Goal: Transaction & Acquisition: Purchase product/service

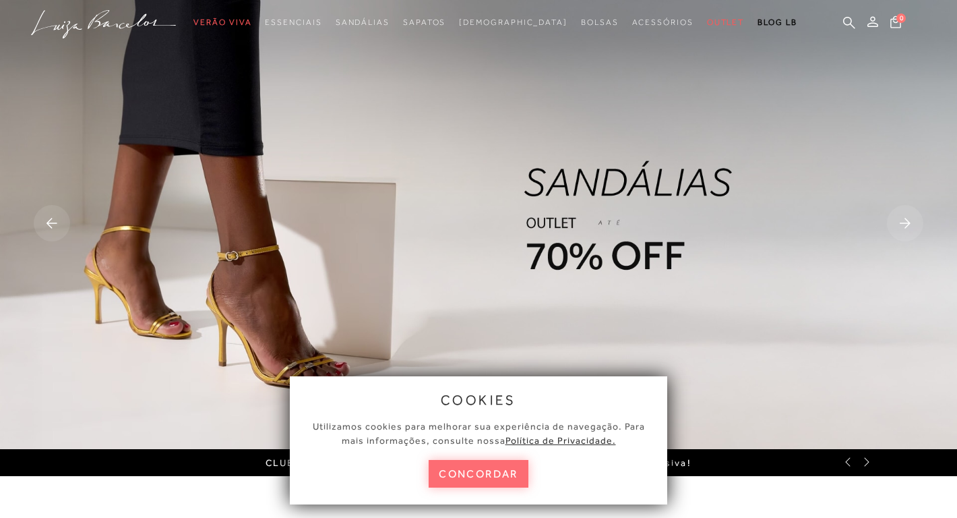
click at [480, 475] on button "concordar" at bounding box center [479, 474] width 100 height 28
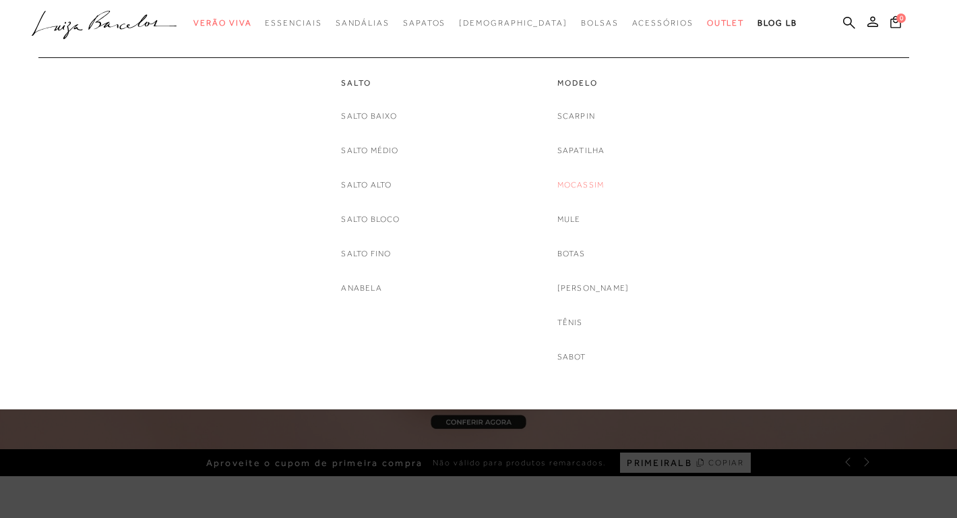
click at [589, 183] on link "Mocassim" at bounding box center [580, 185] width 47 height 14
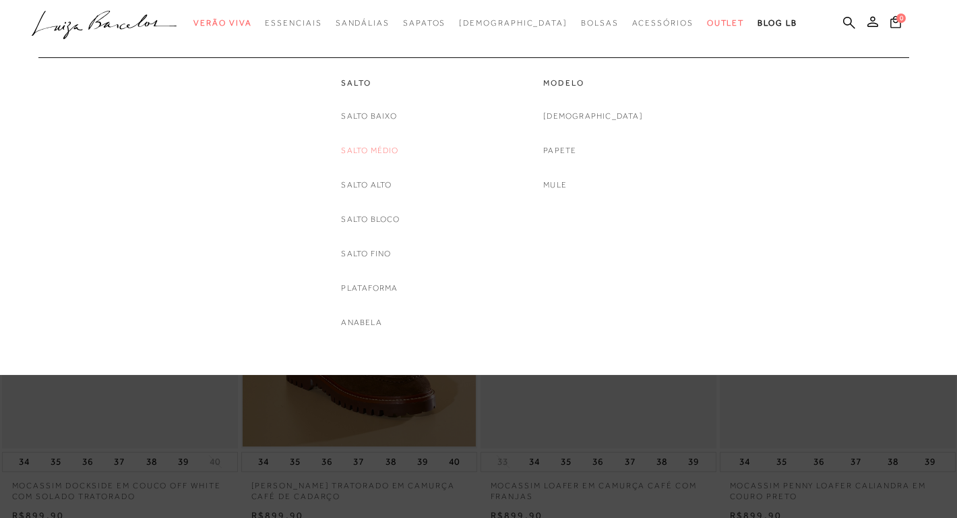
click at [379, 150] on link "Salto Médio" at bounding box center [369, 151] width 57 height 14
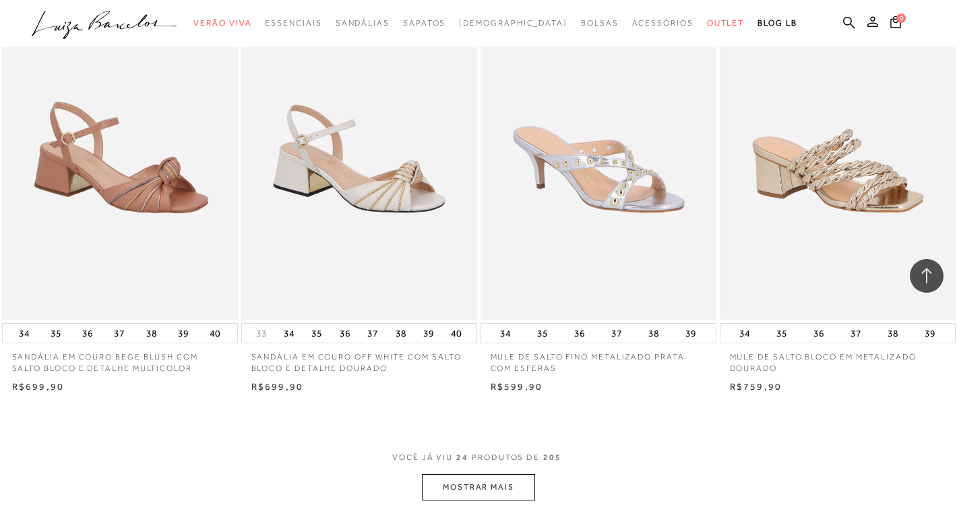
scroll to position [2373, 0]
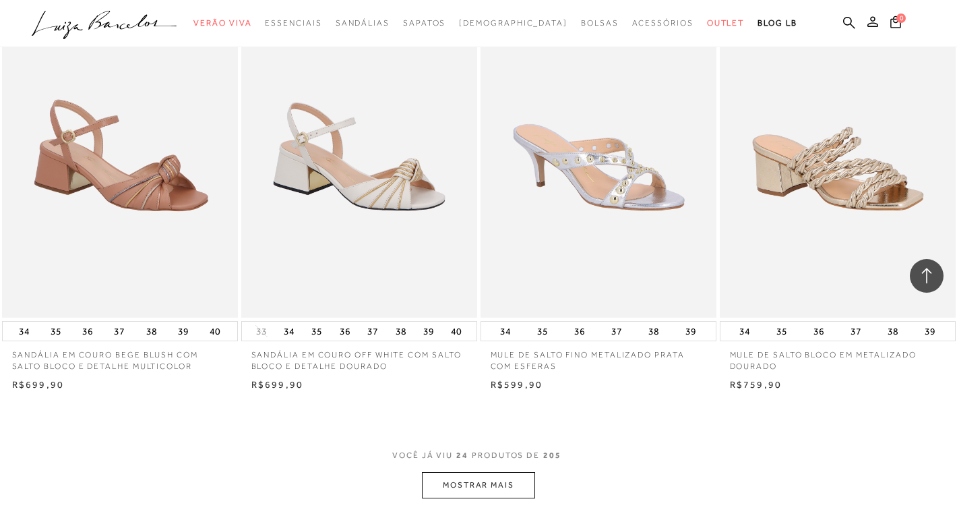
click at [511, 487] on button "MOSTRAR MAIS" at bounding box center [478, 485] width 113 height 26
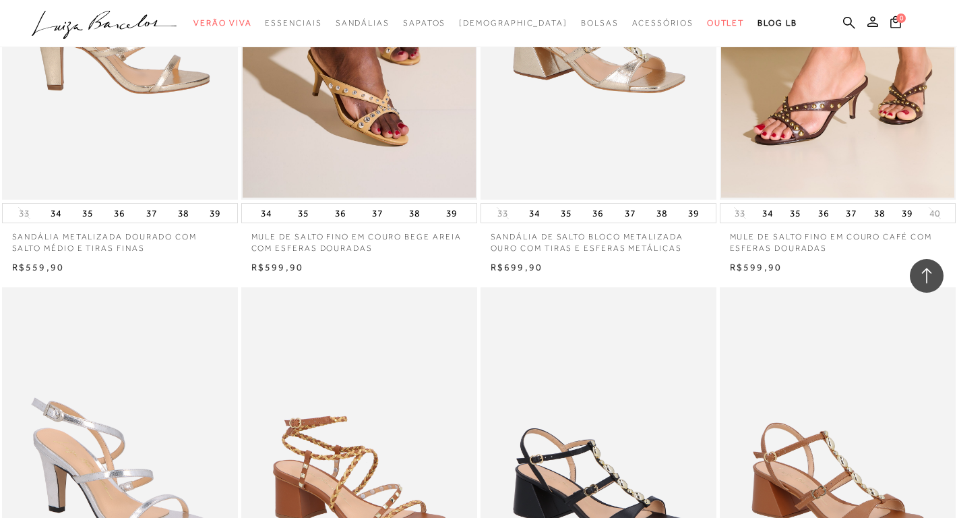
scroll to position [3020, 0]
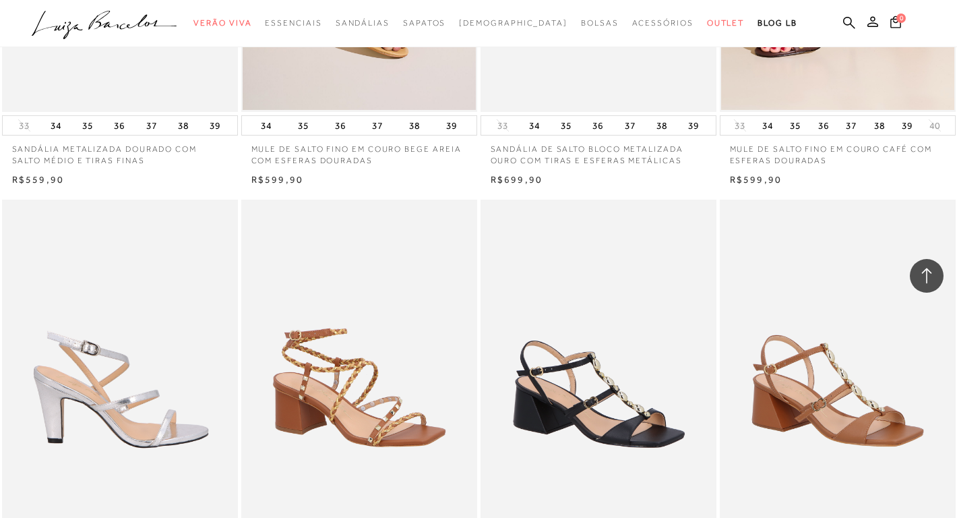
click at [187, 315] on img at bounding box center [120, 377] width 235 height 354
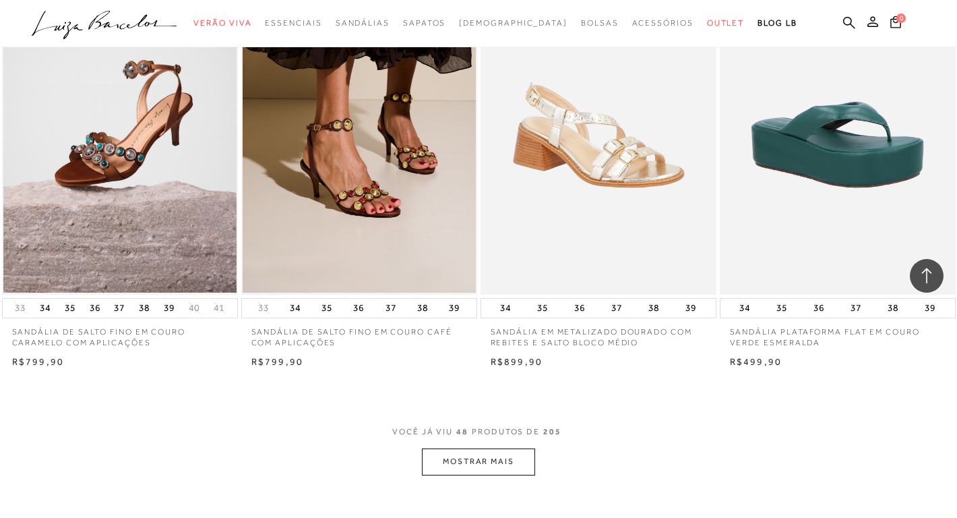
scroll to position [5355, 0]
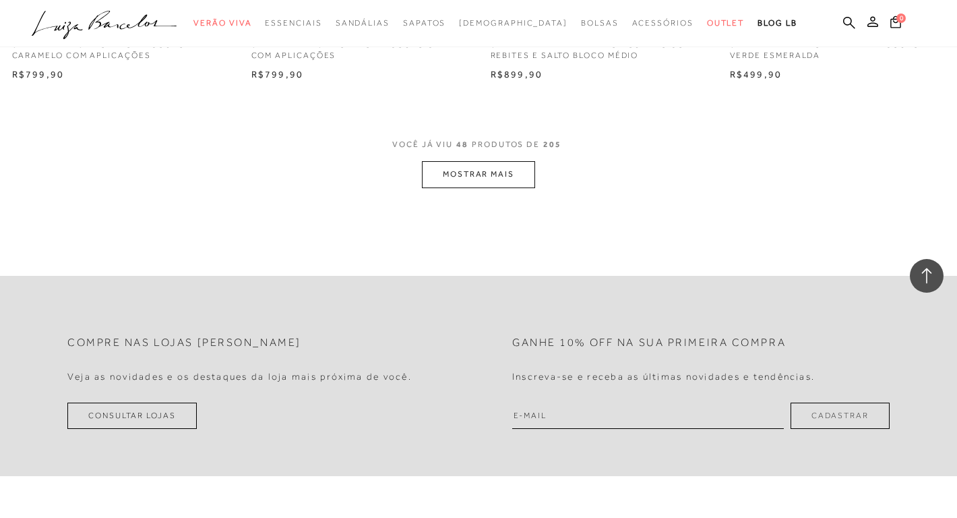
click at [454, 173] on button "MOSTRAR MAIS" at bounding box center [478, 174] width 113 height 26
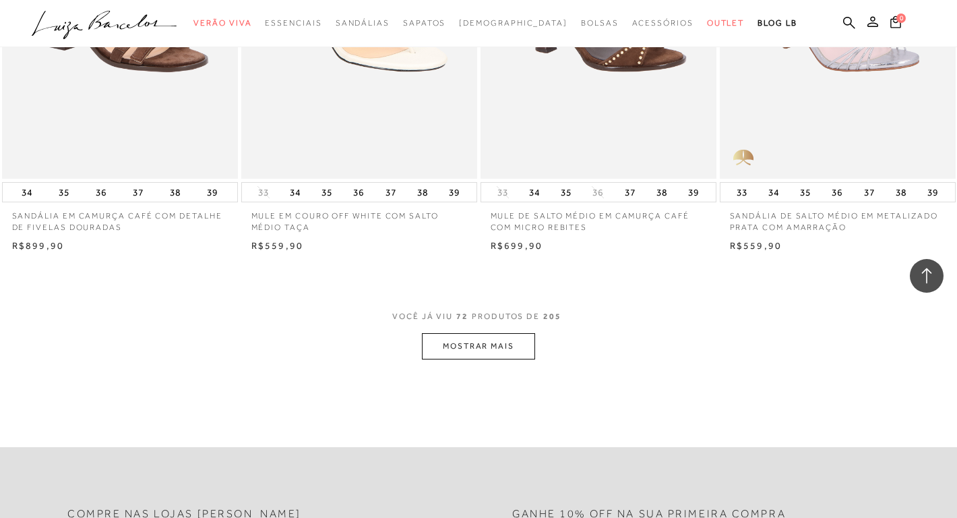
scroll to position [7977, 0]
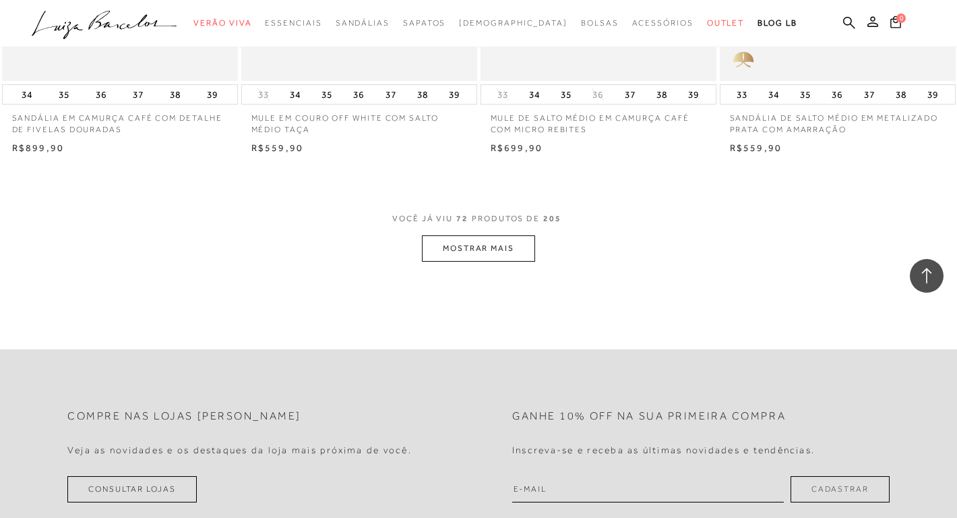
click at [483, 250] on button "MOSTRAR MAIS" at bounding box center [478, 248] width 113 height 26
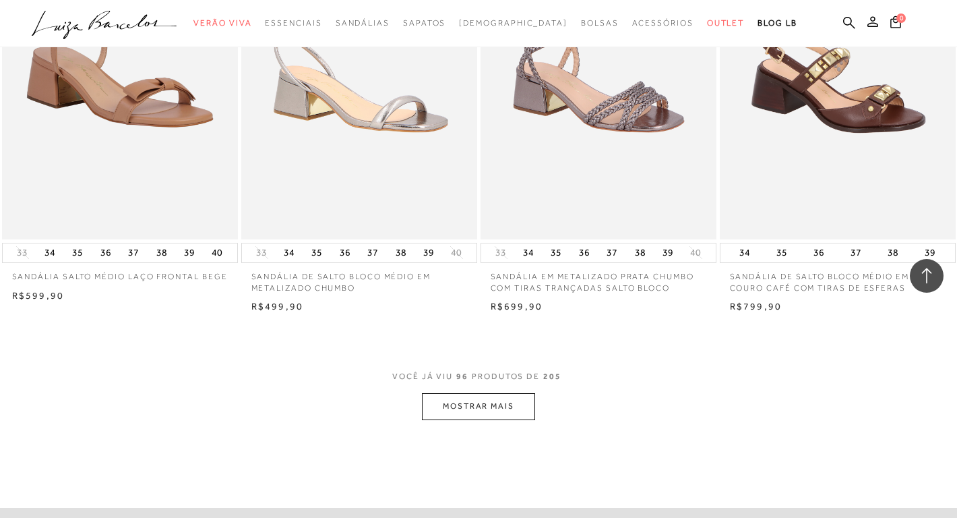
scroll to position [10570, 0]
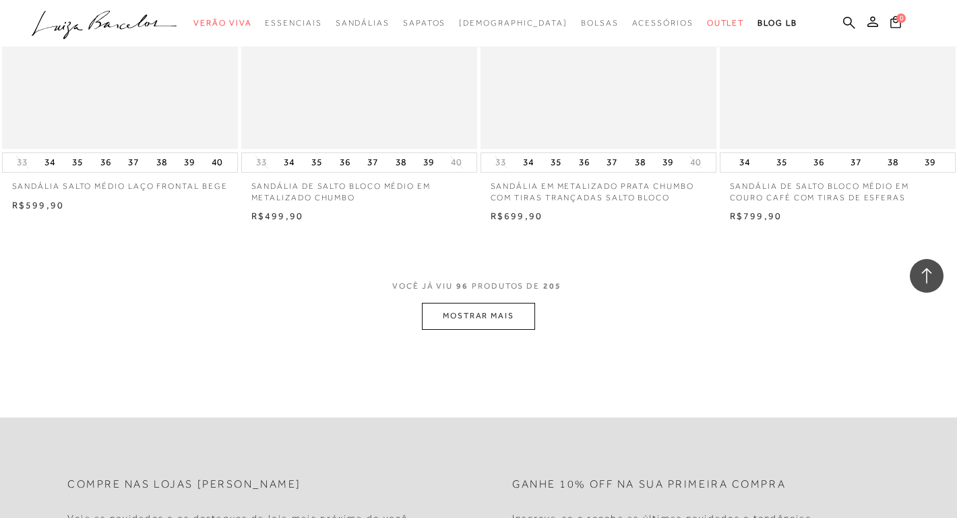
click at [491, 326] on button "MOSTRAR MAIS" at bounding box center [478, 316] width 113 height 26
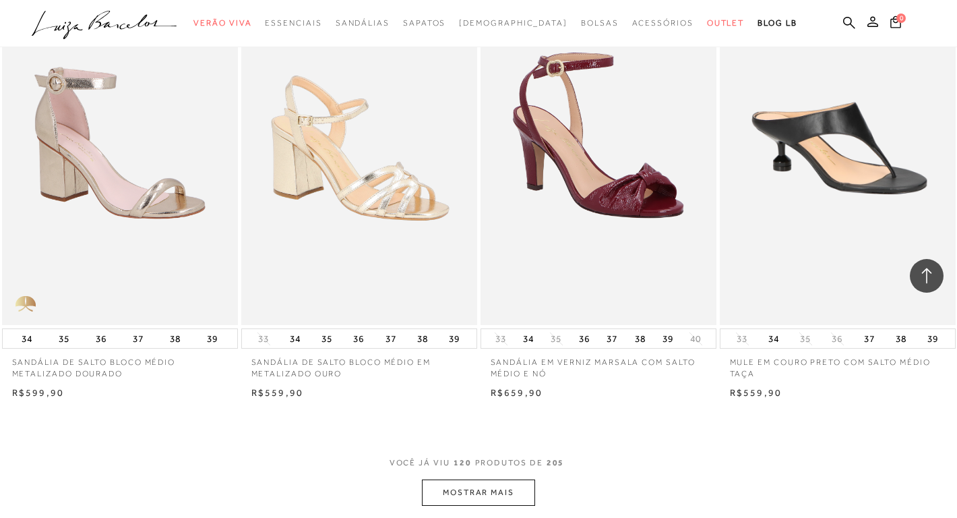
scroll to position [13355, 0]
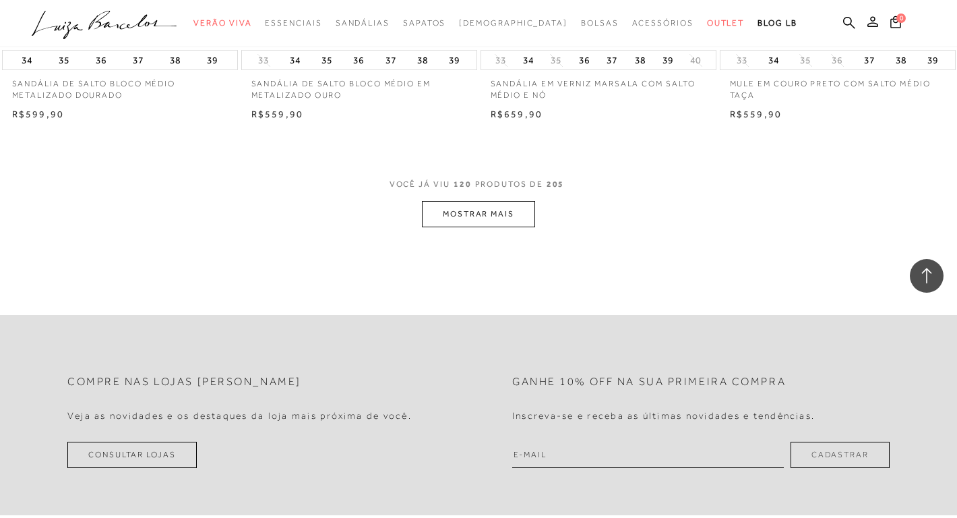
click at [483, 227] on button "MOSTRAR MAIS" at bounding box center [478, 214] width 113 height 26
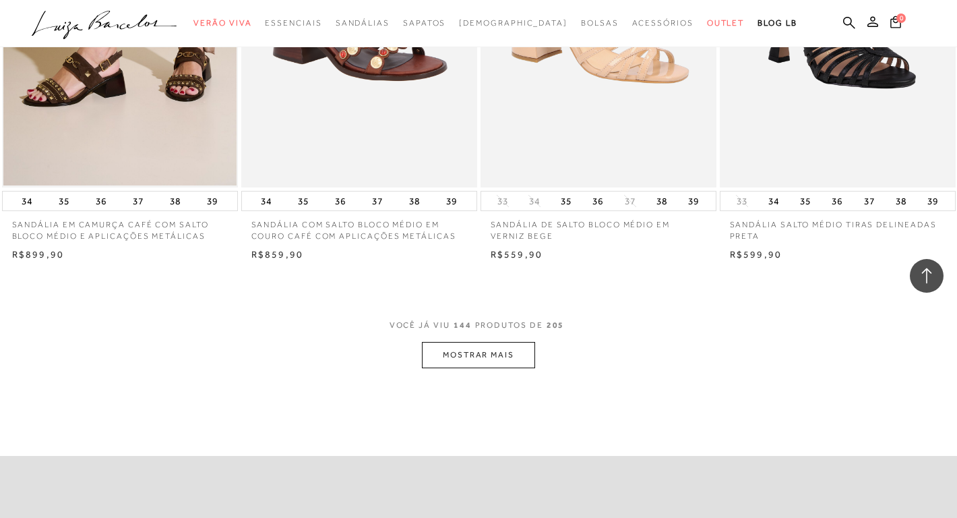
scroll to position [15966, 0]
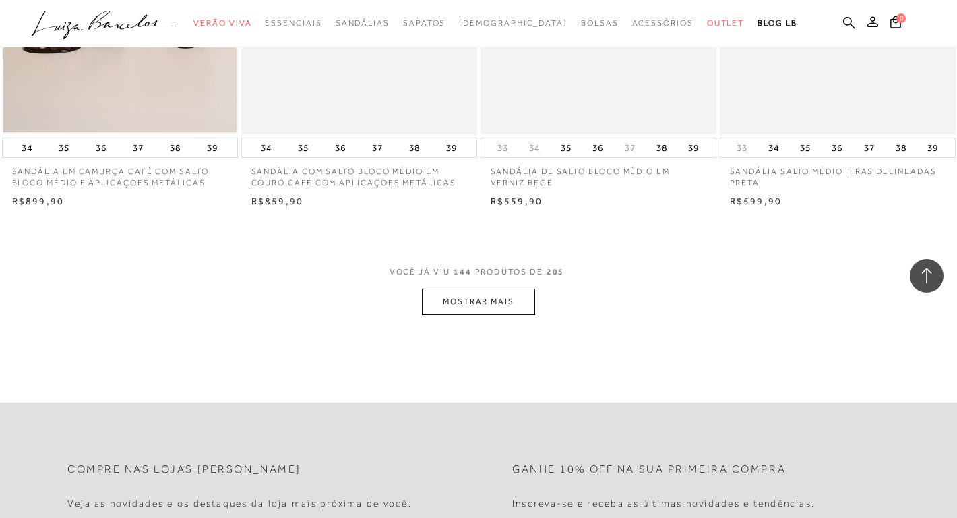
click at [486, 306] on button "MOSTRAR MAIS" at bounding box center [478, 301] width 113 height 26
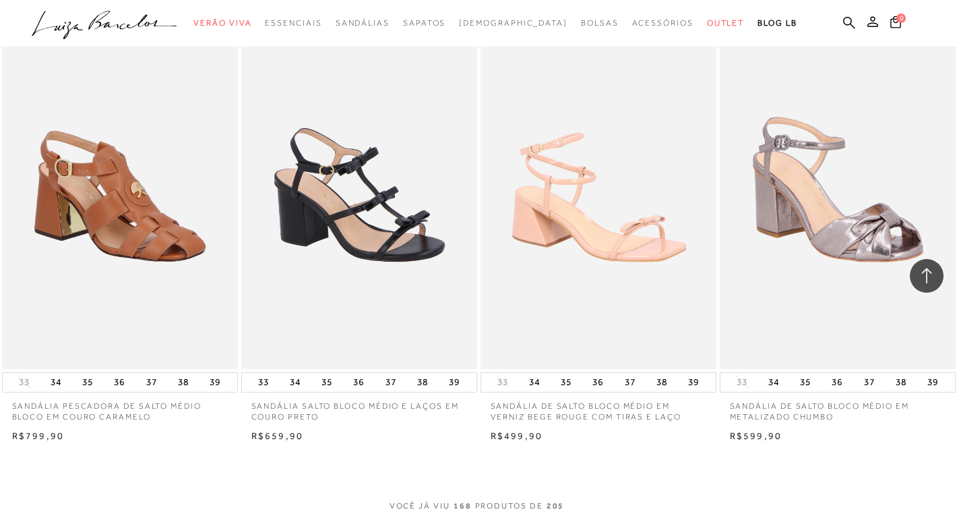
scroll to position [18518, 0]
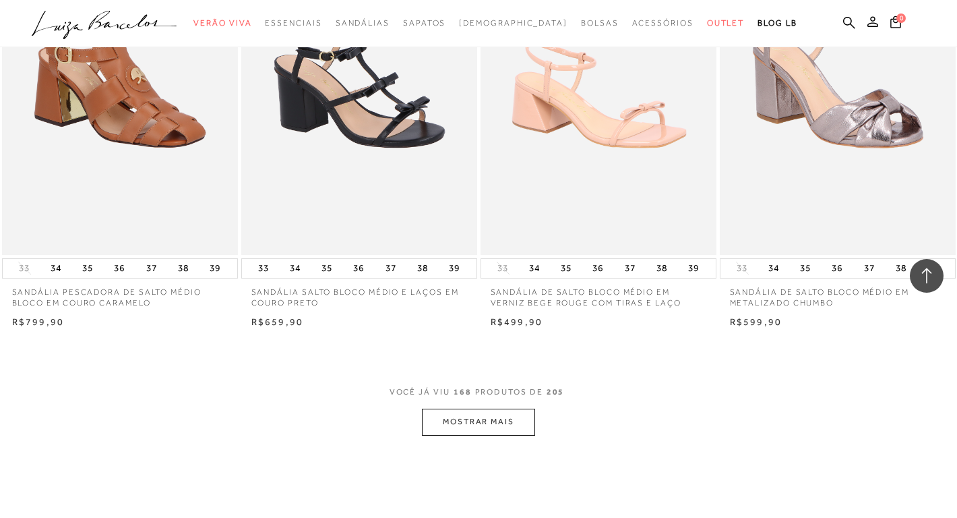
click at [474, 432] on button "MOSTRAR MAIS" at bounding box center [478, 421] width 113 height 26
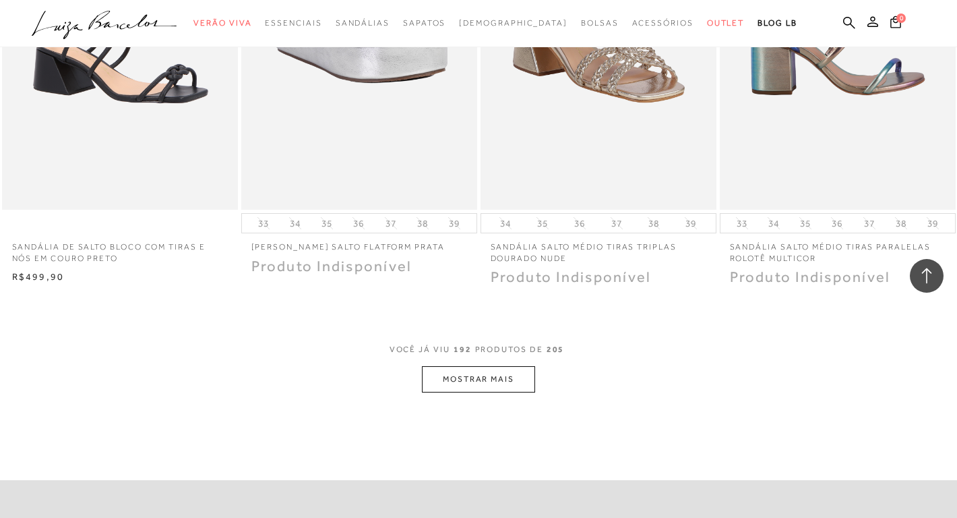
scroll to position [21262, 0]
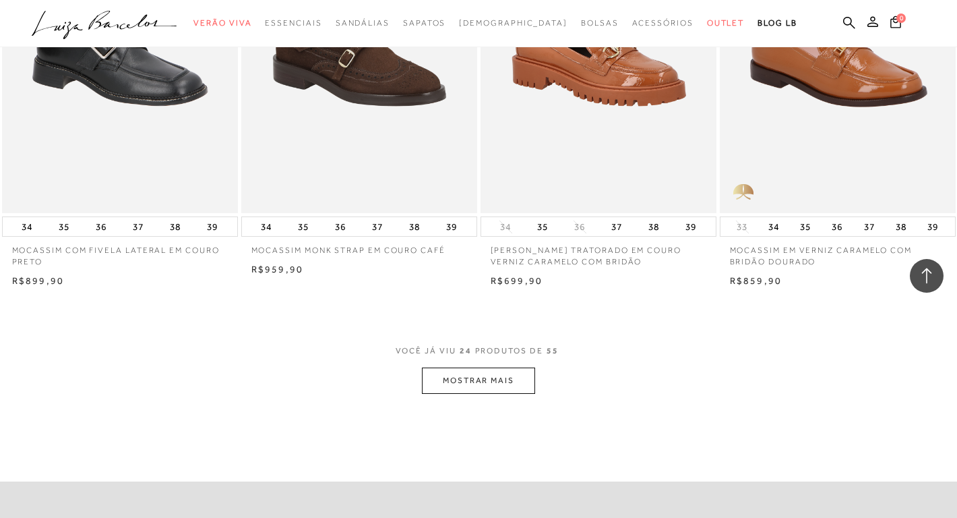
scroll to position [2605, 0]
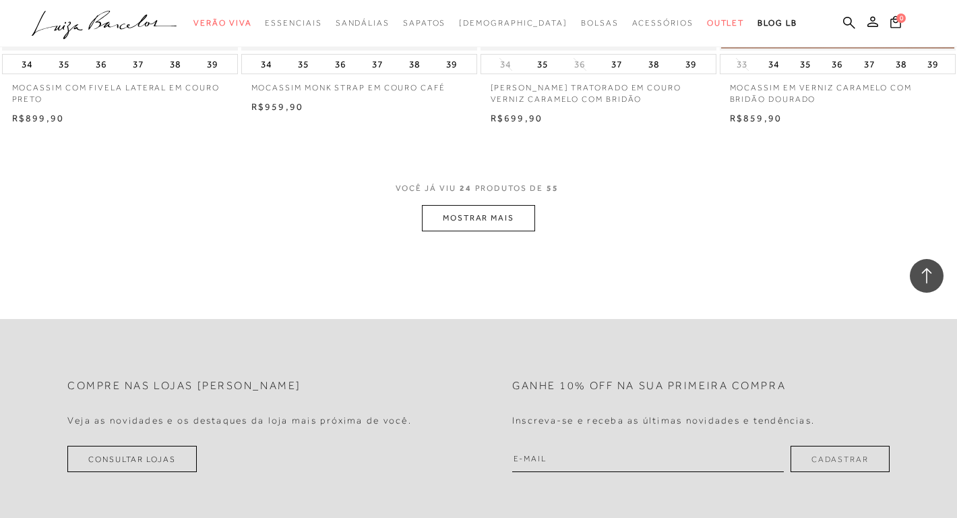
click at [463, 211] on button "MOSTRAR MAIS" at bounding box center [478, 218] width 113 height 26
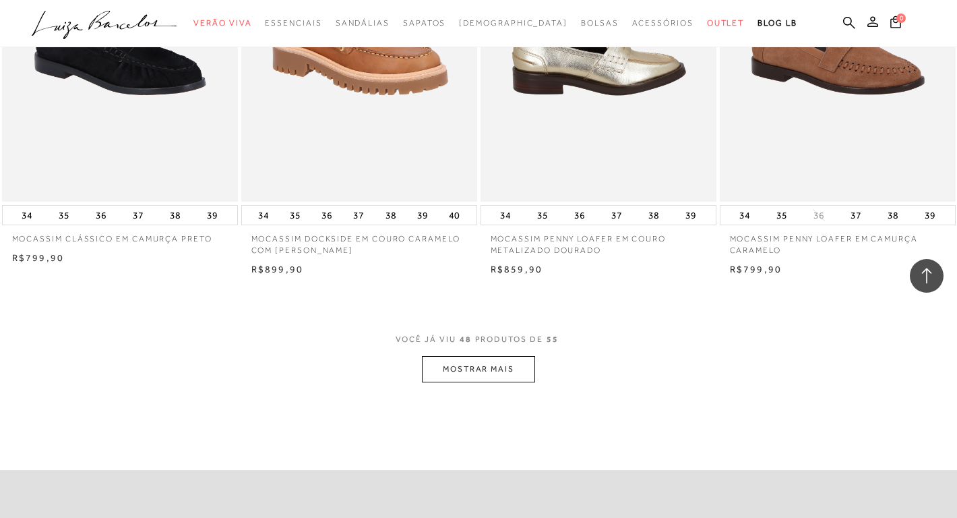
scroll to position [5185, 0]
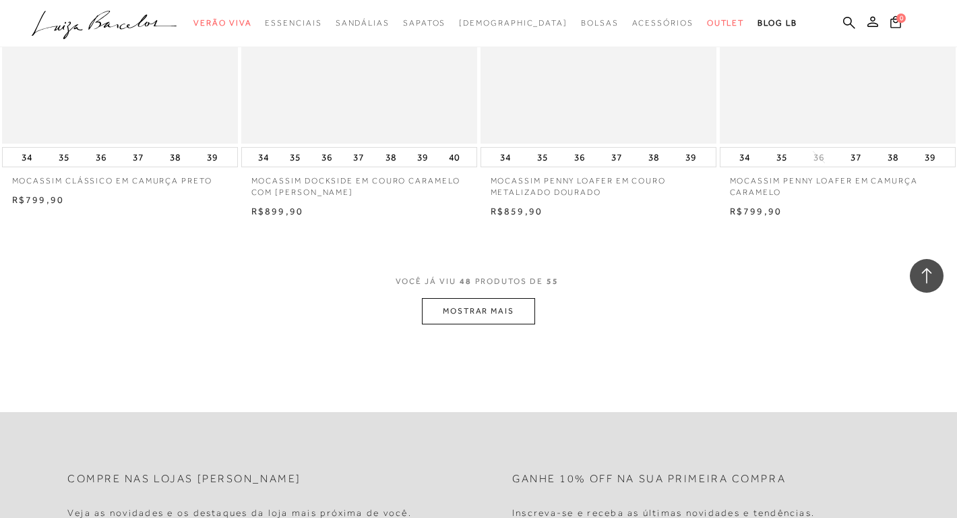
click at [487, 310] on button "MOSTRAR MAIS" at bounding box center [478, 311] width 113 height 26
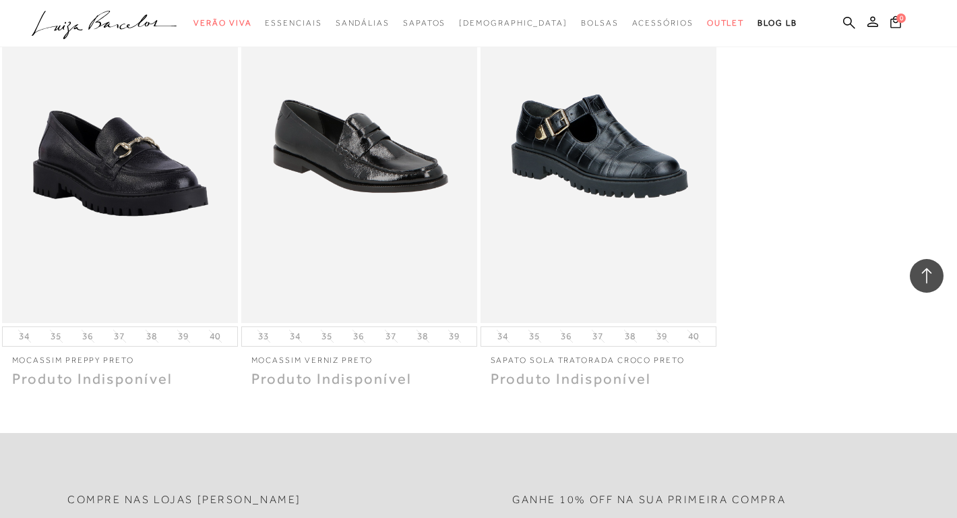
scroll to position [5925, 0]
